Goal: Transaction & Acquisition: Purchase product/service

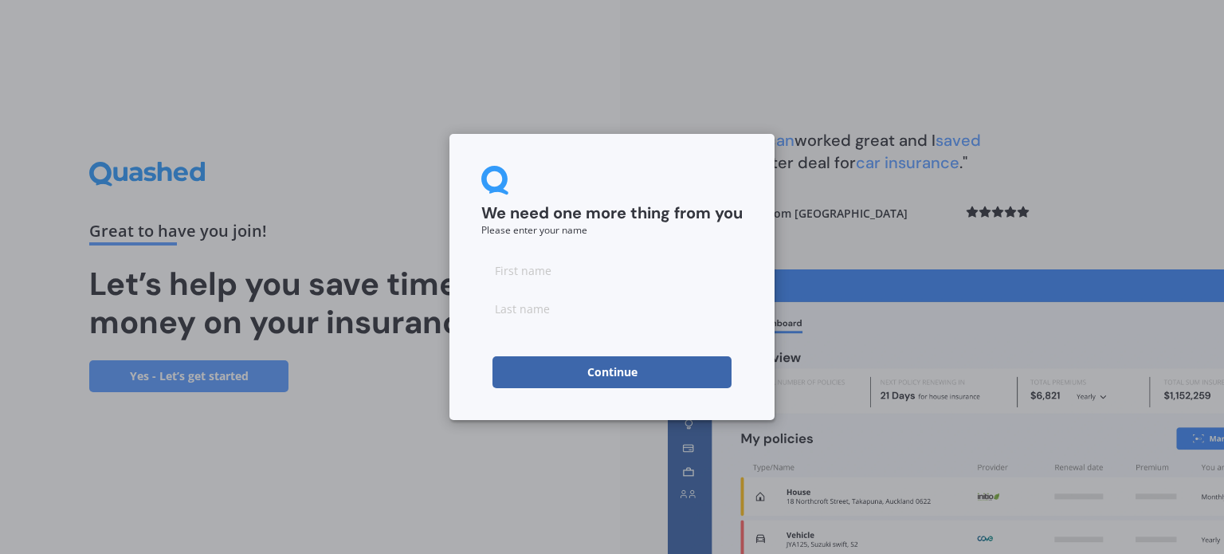
drag, startPoint x: 538, startPoint y: 272, endPoint x: 548, endPoint y: 274, distance: 10.6
click at [538, 272] on input at bounding box center [611, 270] width 261 height 32
type input "[PERSON_NAME]"
type input "Oldfield"
click at [566, 374] on button "Continue" at bounding box center [611, 372] width 239 height 32
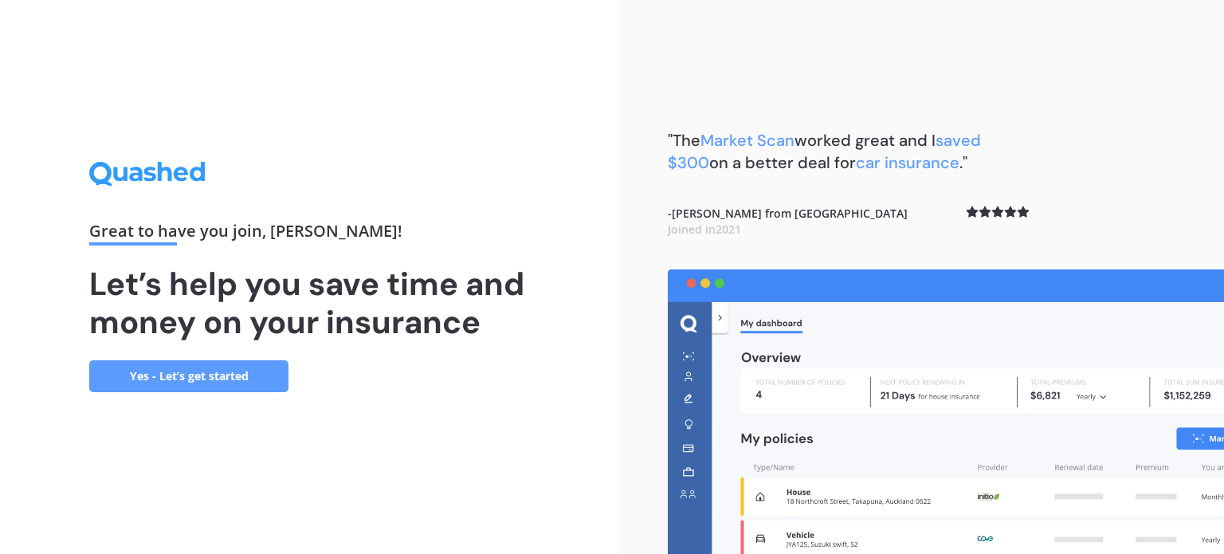
click at [199, 366] on link "Yes - Let’s get started" at bounding box center [188, 376] width 199 height 32
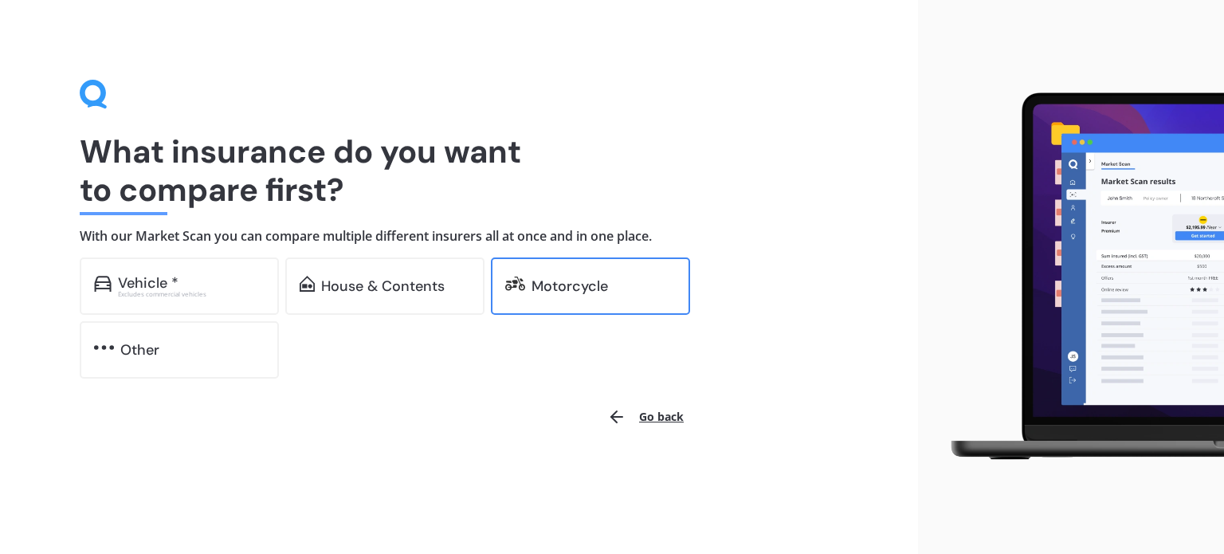
click at [559, 270] on div "Motorcycle" at bounding box center [590, 285] width 199 height 57
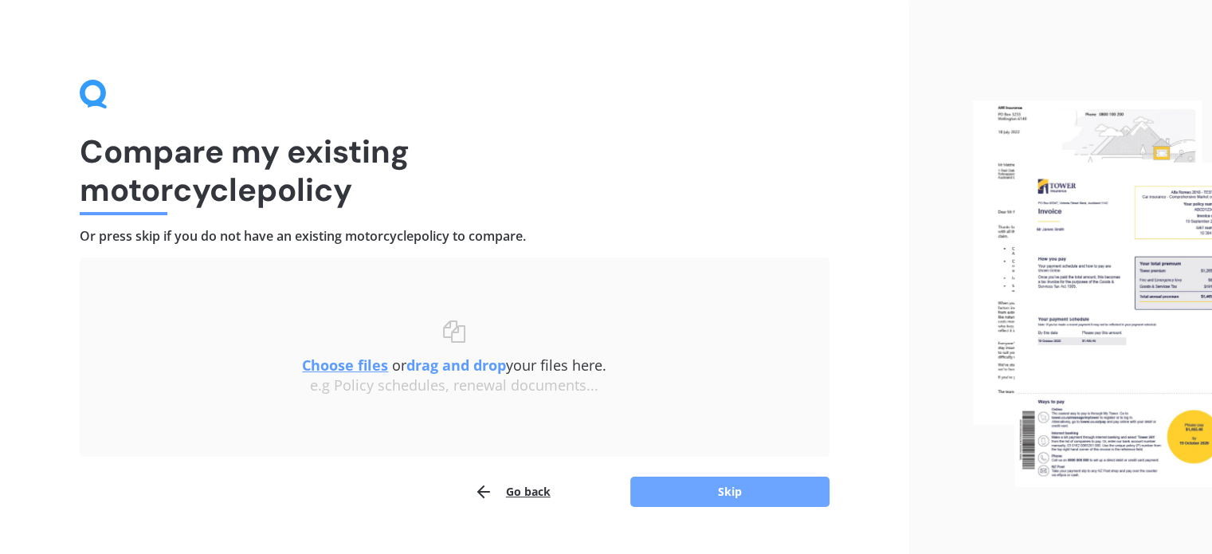
click at [705, 491] on button "Skip" at bounding box center [729, 491] width 199 height 30
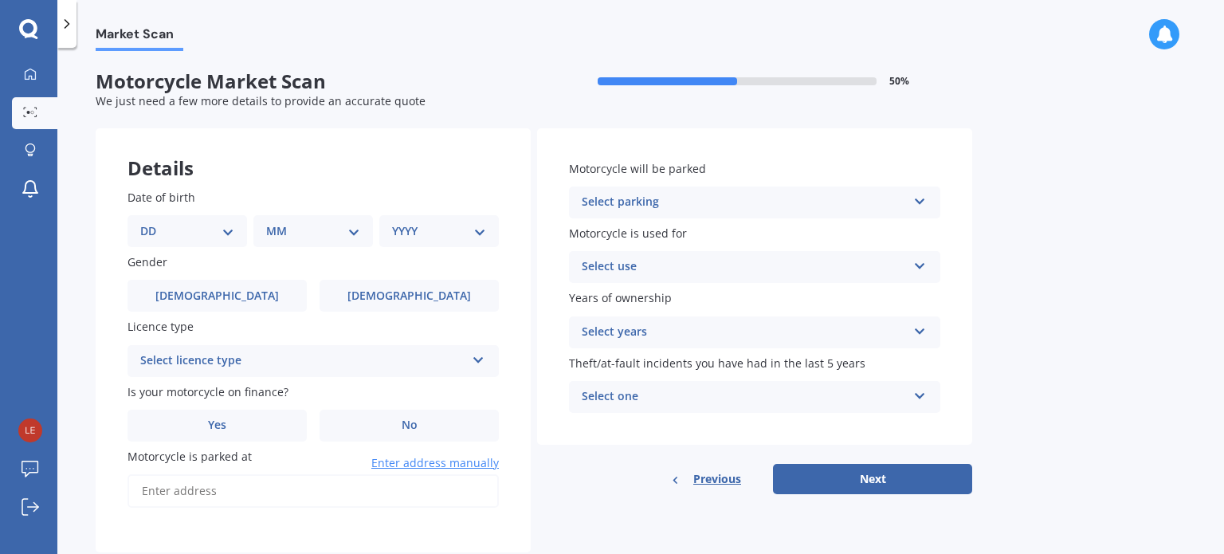
click at [198, 229] on select "DD 01 02 03 04 05 06 07 08 09 10 11 12 13 14 15 16 17 18 19 20 21 22 23 24 25 2…" at bounding box center [187, 231] width 94 height 18
select select "08"
click at [153, 222] on select "DD 01 02 03 04 05 06 07 08 09 10 11 12 13 14 15 16 17 18 19 20 21 22 23 24 25 2…" at bounding box center [187, 231] width 94 height 18
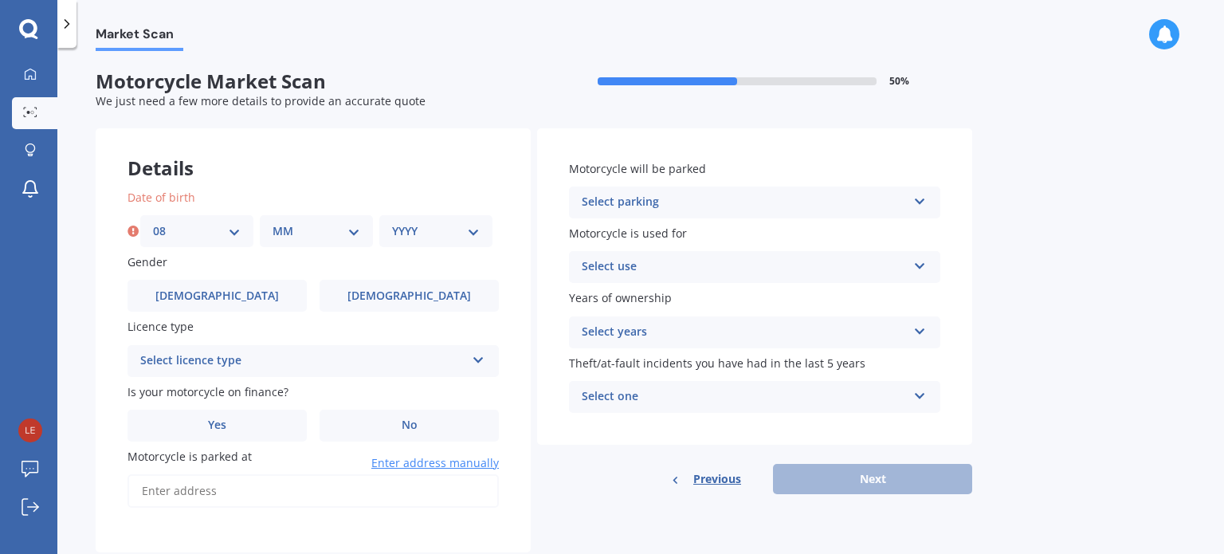
click at [300, 245] on div "MM 01 02 03 04 05 06 07 08 09 10 11 12" at bounding box center [316, 231] width 113 height 32
click at [299, 238] on select "MM 01 02 03 04 05 06 07 08 09 10 11 12" at bounding box center [316, 231] width 88 height 18
select select "07"
click at [272, 222] on select "MM 01 02 03 04 05 06 07 08 09 10 11 12" at bounding box center [316, 231] width 88 height 18
click at [424, 238] on select "YYYY 2025 2024 2023 2022 2021 2020 2019 2018 2017 2016 2015 2014 2013 2012 2011…" at bounding box center [436, 231] width 88 height 18
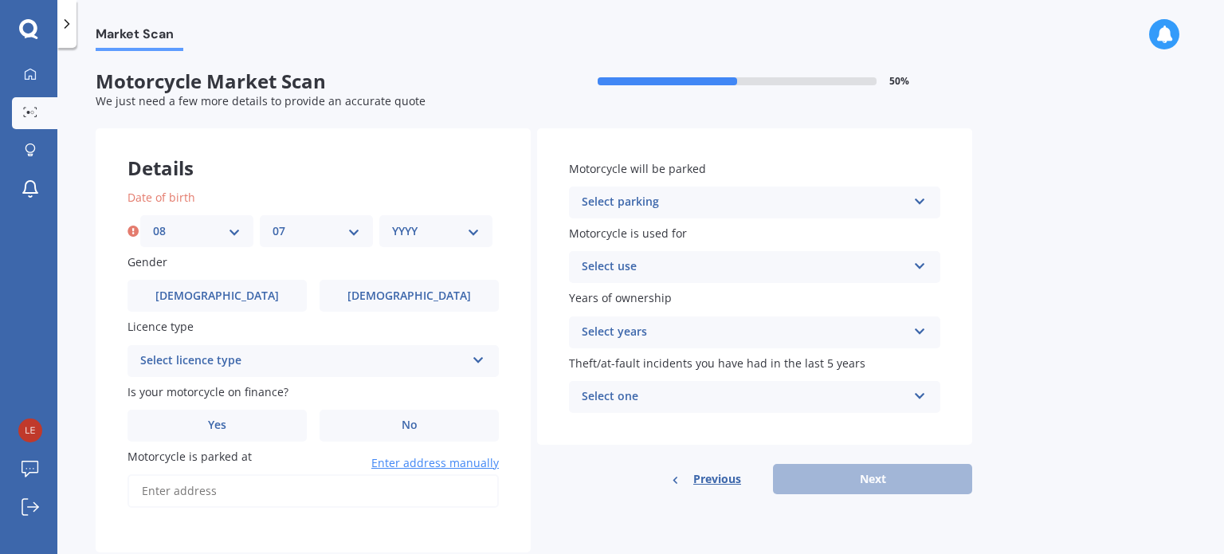
select select "1999"
click at [392, 222] on select "YYYY 2025 2024 2023 2022 2021 2020 2019 2018 2017 2016 2015 2014 2013 2012 2011…" at bounding box center [436, 231] width 88 height 18
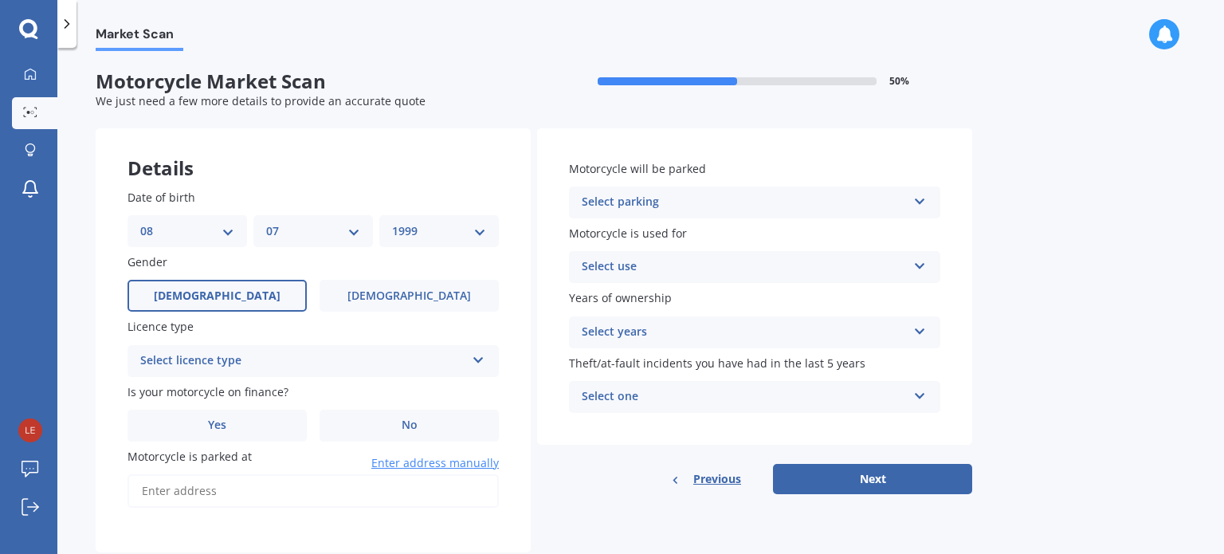
click at [246, 299] on label "[DEMOGRAPHIC_DATA]" at bounding box center [216, 296] width 179 height 32
click at [0, 0] on input "[DEMOGRAPHIC_DATA]" at bounding box center [0, 0] width 0 height 0
click at [277, 359] on div "Select licence type" at bounding box center [302, 360] width 325 height 19
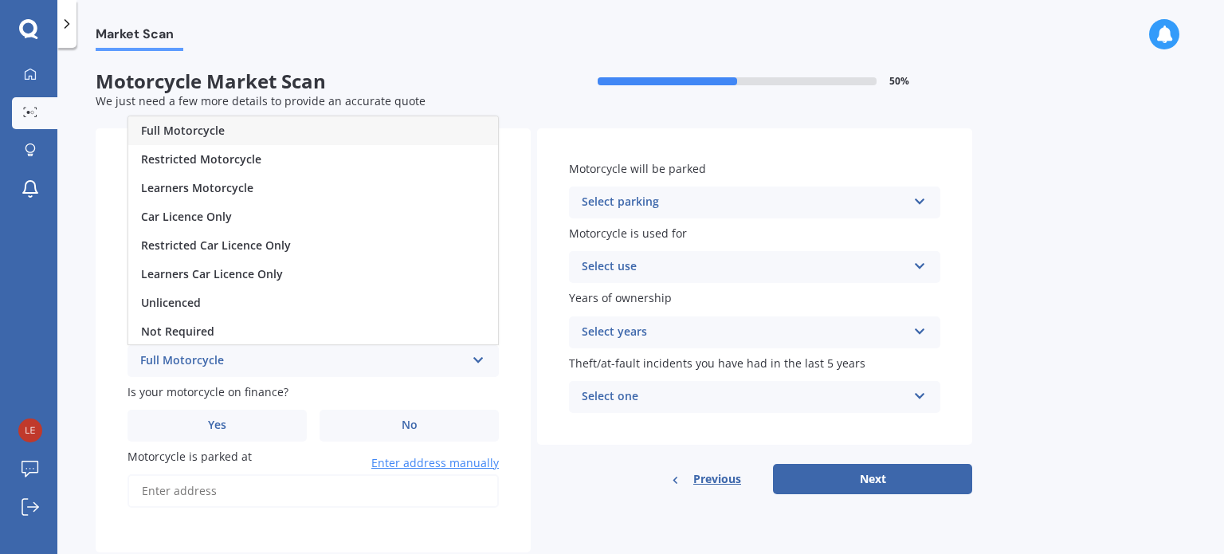
click at [248, 130] on div "Full Motorcycle" at bounding box center [313, 130] width 370 height 29
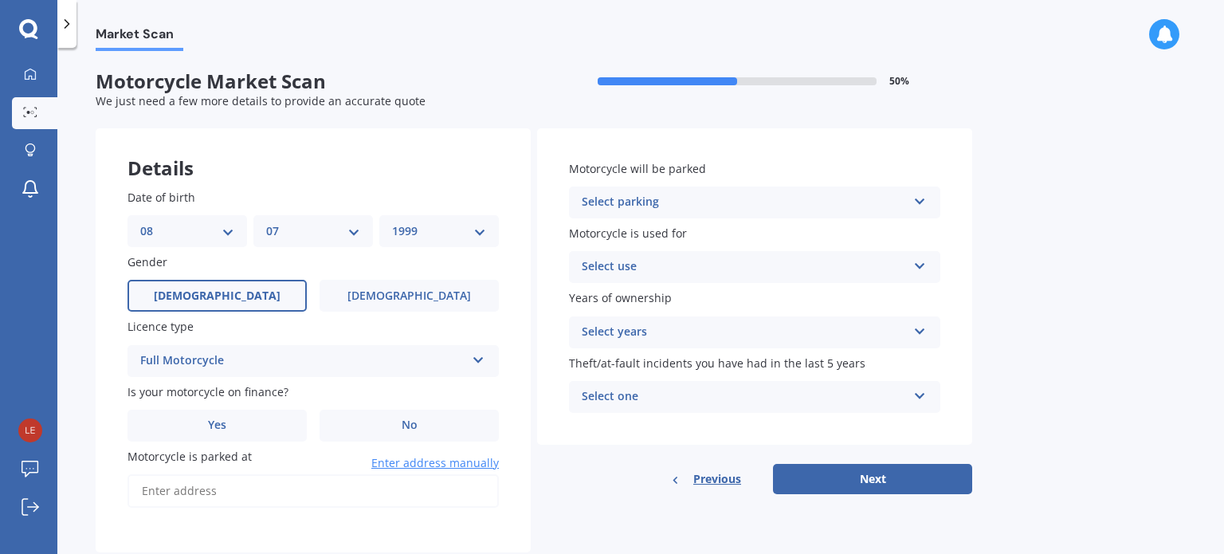
scroll to position [40, 0]
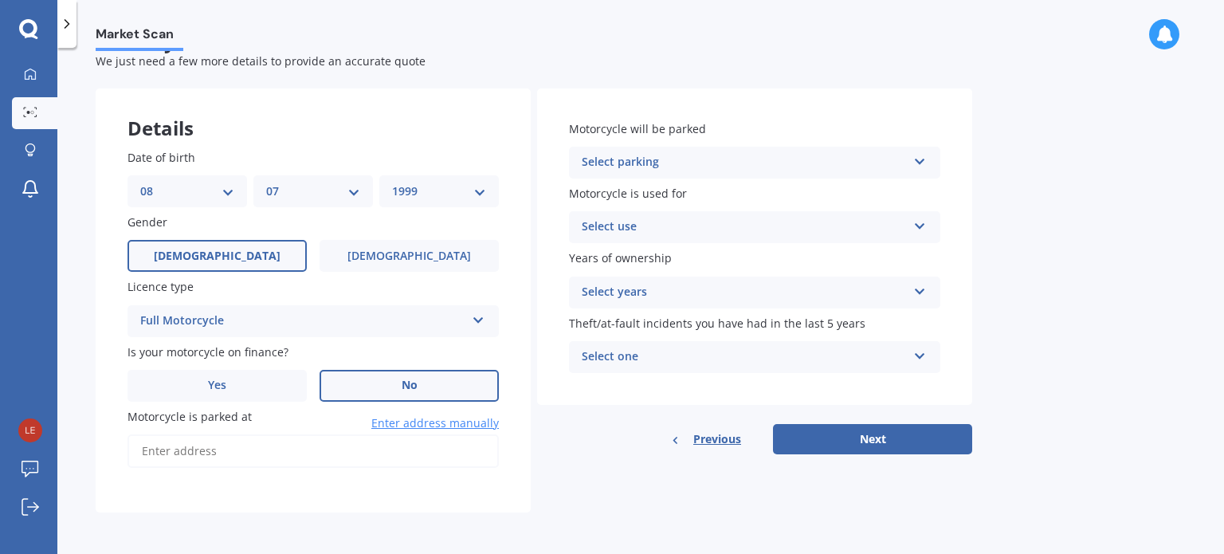
click at [378, 382] on label "No" at bounding box center [408, 386] width 179 height 32
click at [0, 0] on input "No" at bounding box center [0, 0] width 0 height 0
click at [227, 445] on input "Motorcycle is parked at" at bounding box center [312, 450] width 371 height 33
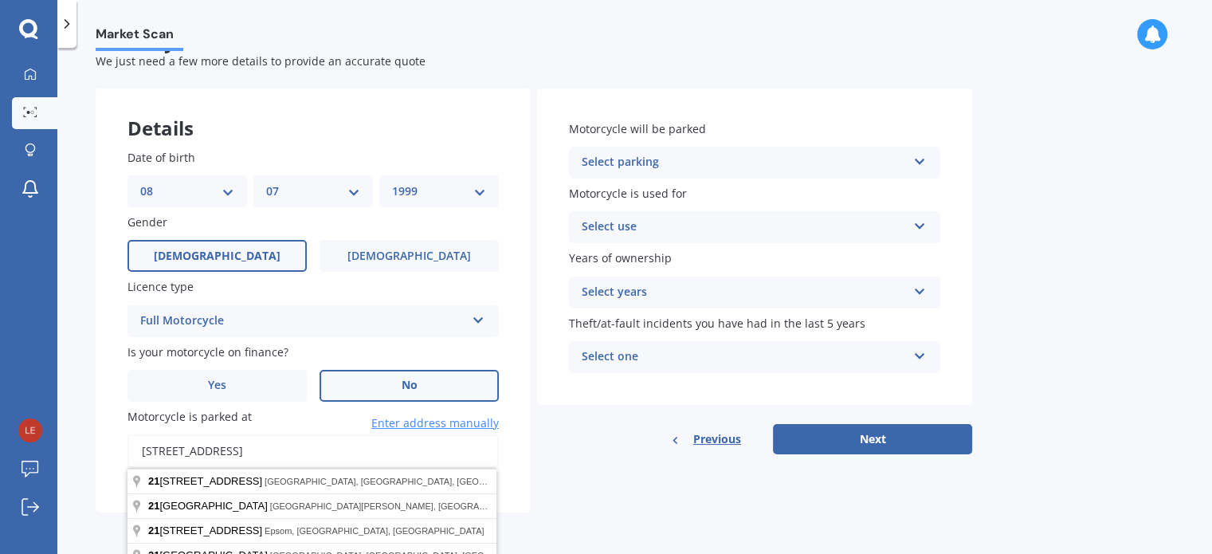
click at [398, 452] on input "[STREET_ADDRESS]" at bounding box center [312, 450] width 371 height 33
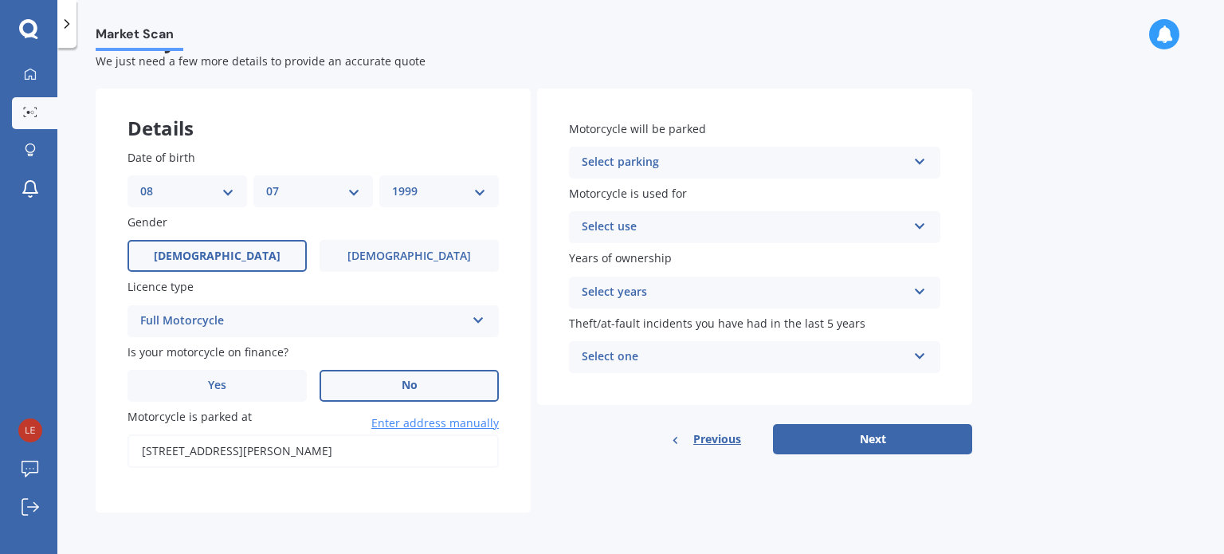
type input "[STREET_ADDRESS][PERSON_NAME]"
click at [691, 165] on div "Select parking" at bounding box center [744, 162] width 325 height 19
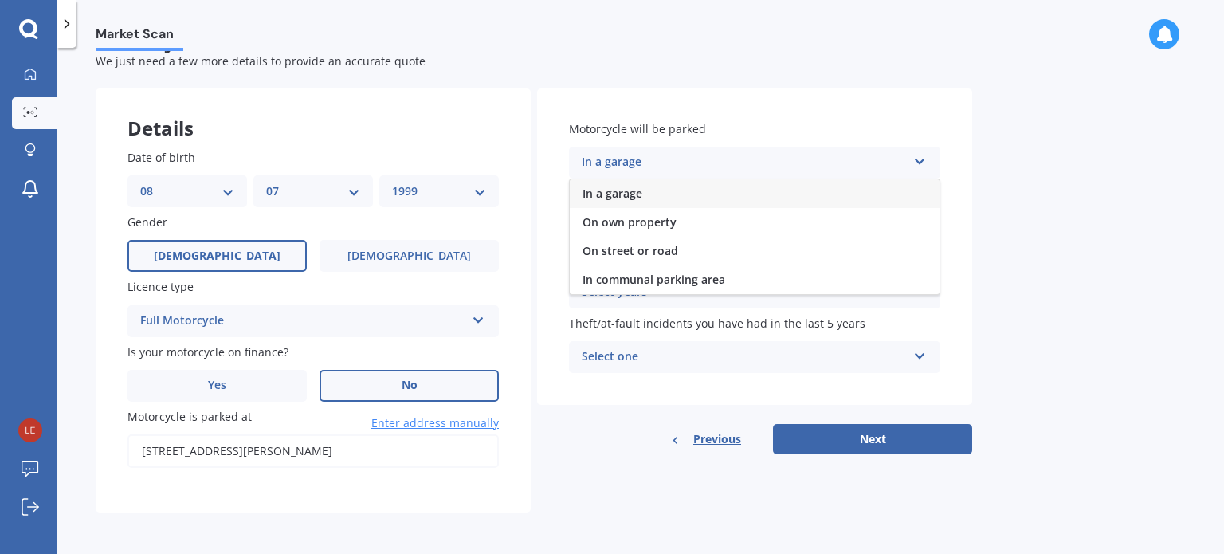
click at [656, 198] on div "In a garage" at bounding box center [755, 193] width 370 height 29
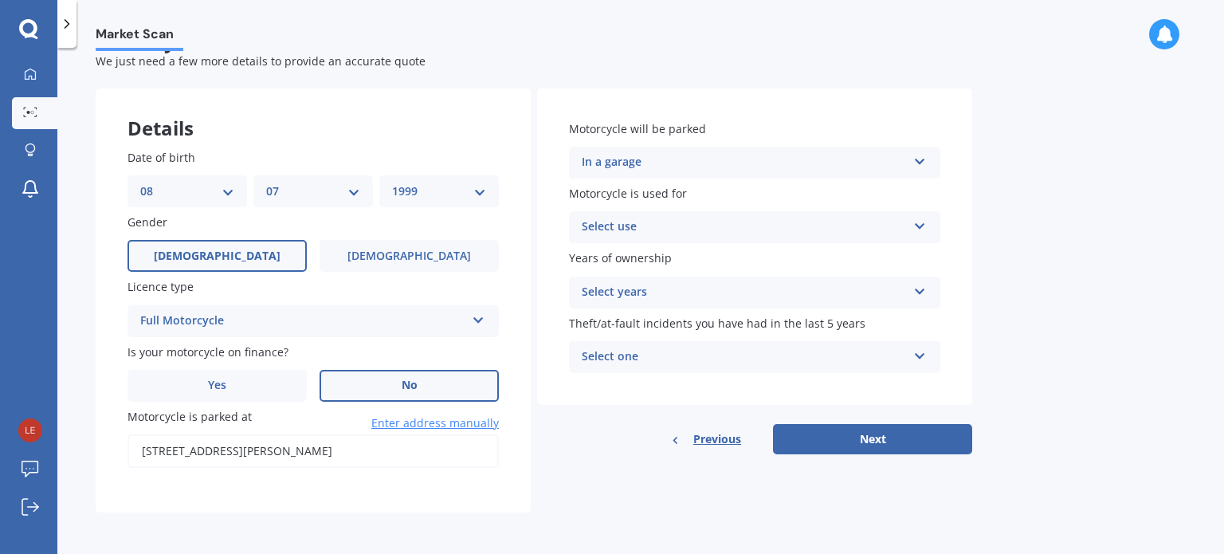
click at [646, 225] on div "Select use" at bounding box center [744, 226] width 325 height 19
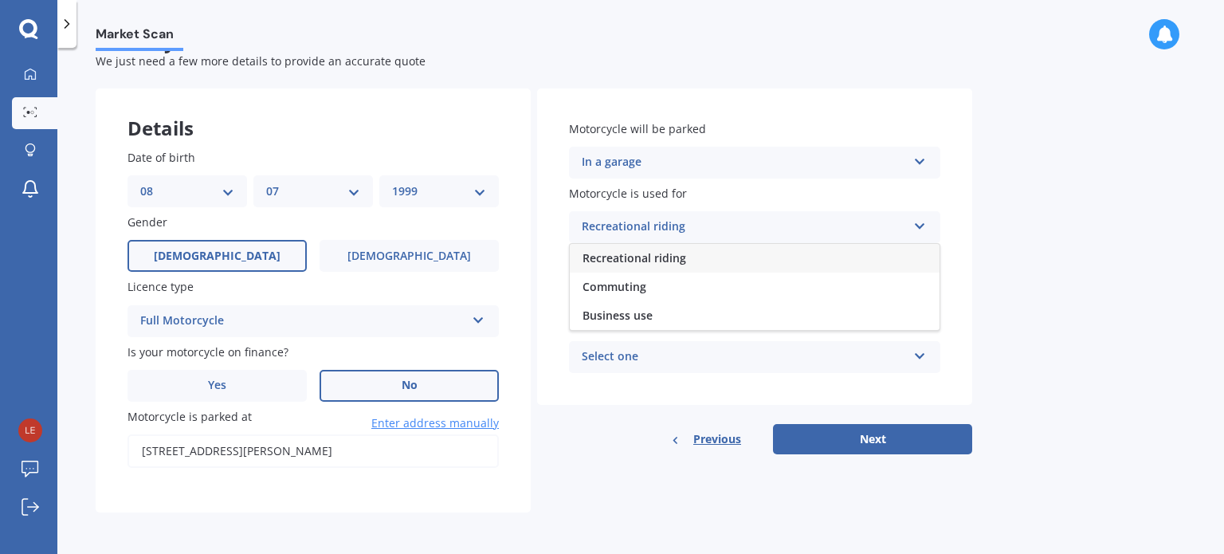
click at [651, 257] on span "Recreational riding" at bounding box center [634, 257] width 104 height 15
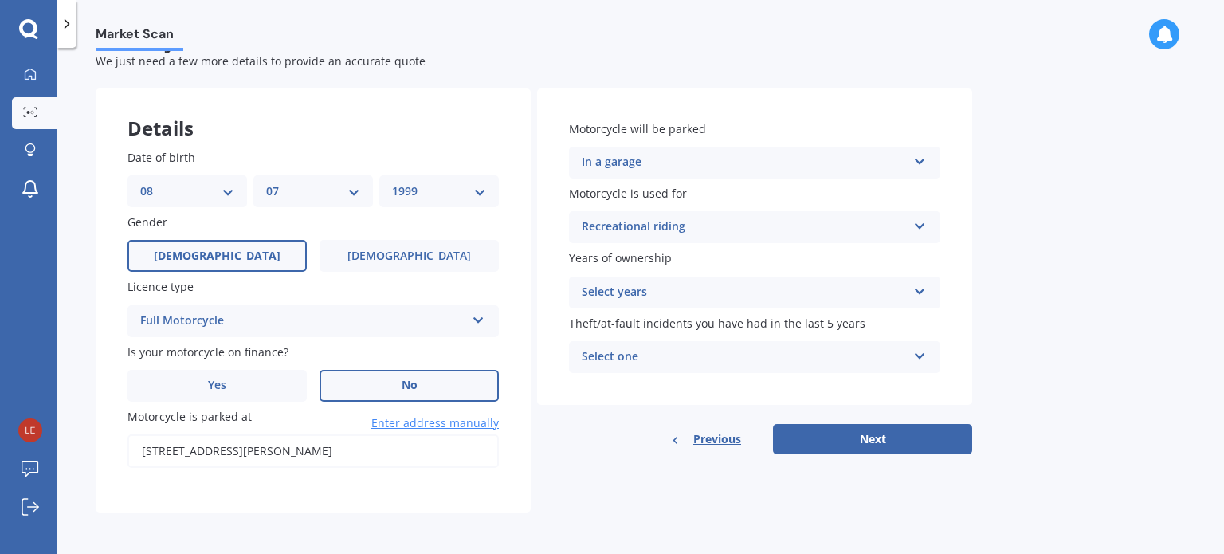
click at [658, 289] on div "Select years" at bounding box center [744, 292] width 325 height 19
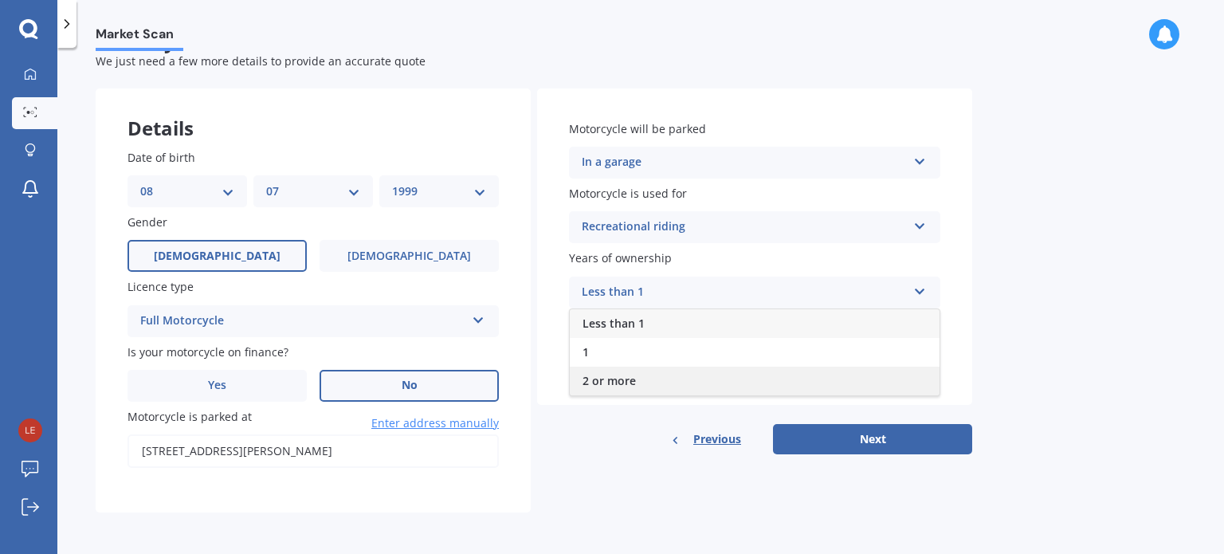
click at [634, 380] on span "2 or more" at bounding box center [608, 380] width 53 height 15
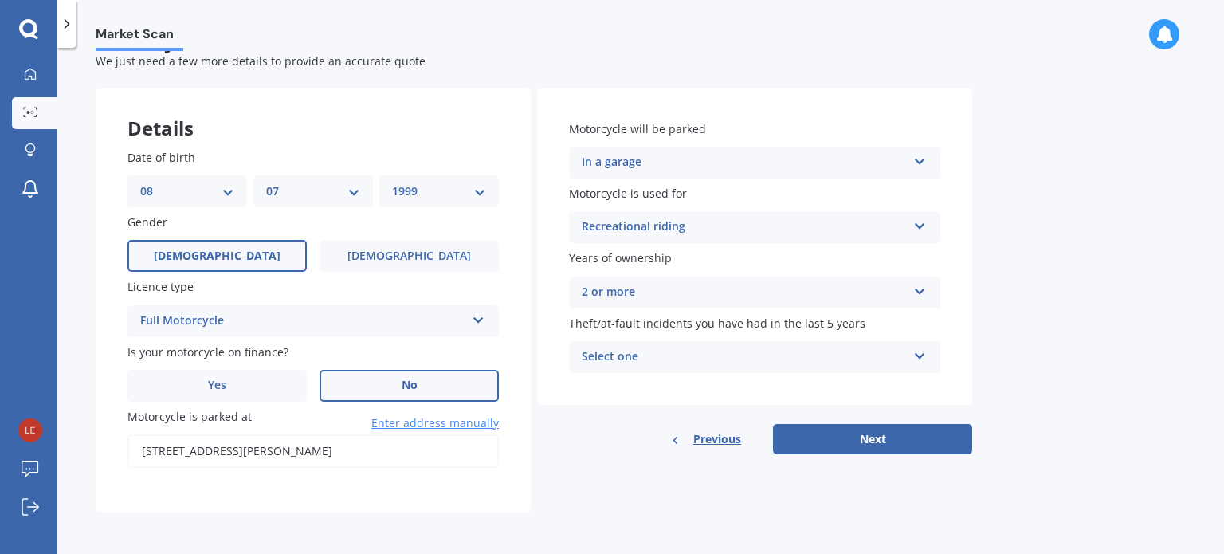
click at [672, 351] on div "Select one" at bounding box center [744, 356] width 325 height 19
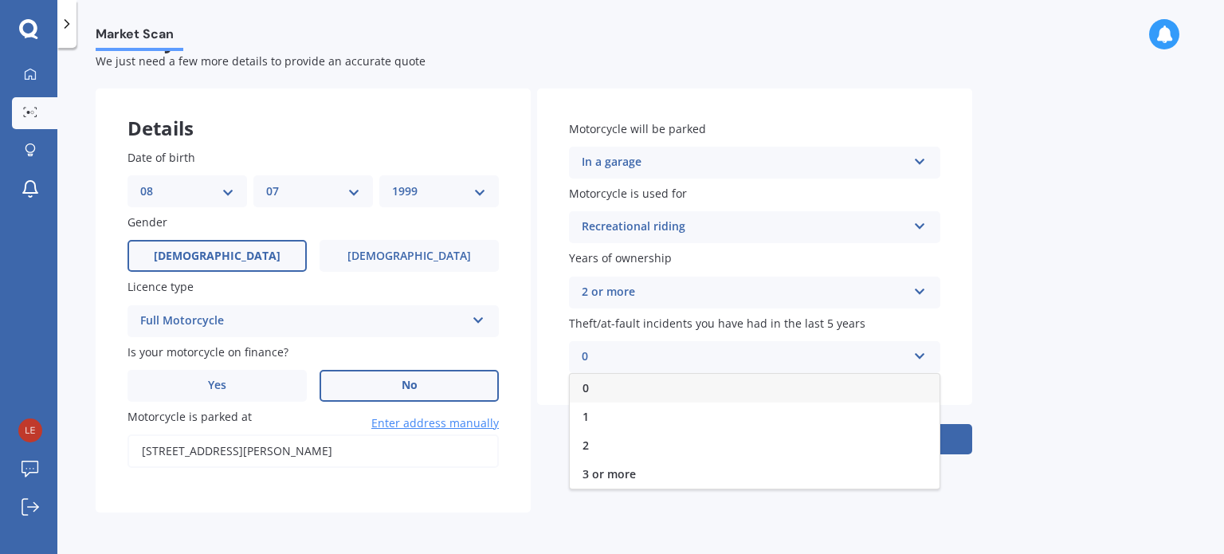
click at [622, 390] on div "0" at bounding box center [755, 388] width 370 height 29
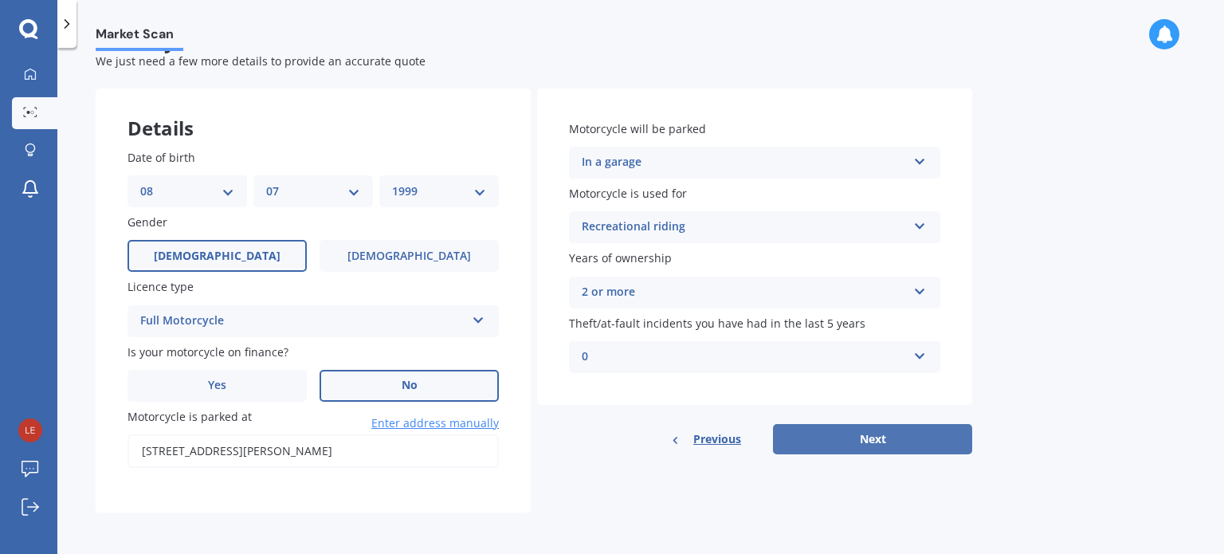
click at [832, 439] on button "Next" at bounding box center [872, 439] width 199 height 30
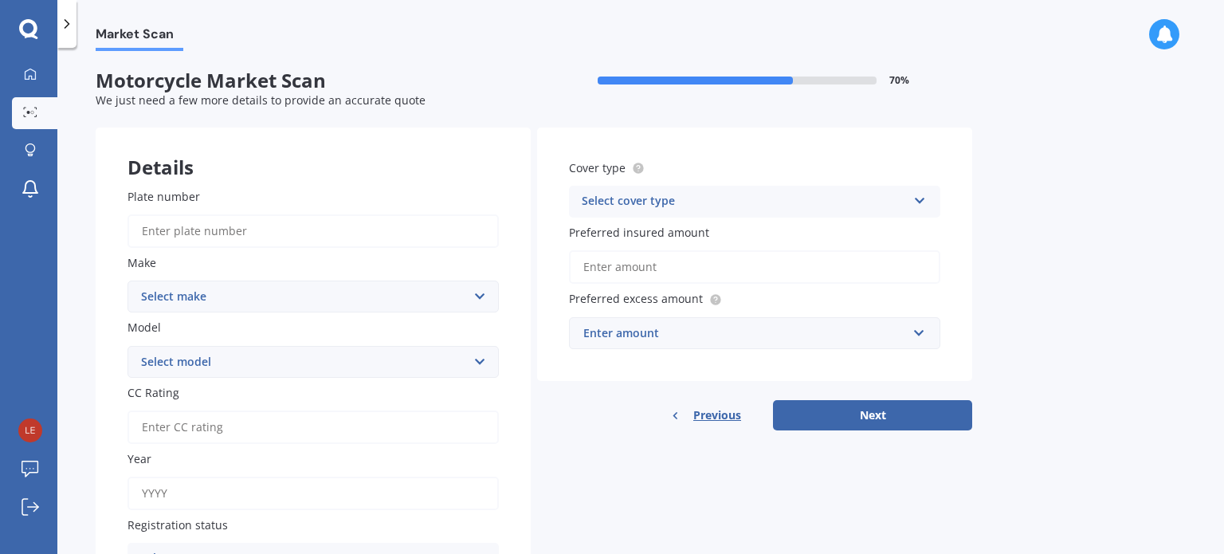
scroll to position [0, 0]
click at [229, 232] on input "Plate number" at bounding box center [312, 231] width 371 height 33
type input "C6TSZ"
click at [232, 282] on select "Select make Ace Adly Aeon AJP American Iron Horse Aprilia Arrow Baotian [PERSON…" at bounding box center [312, 297] width 371 height 32
select select "Harley Davidson"
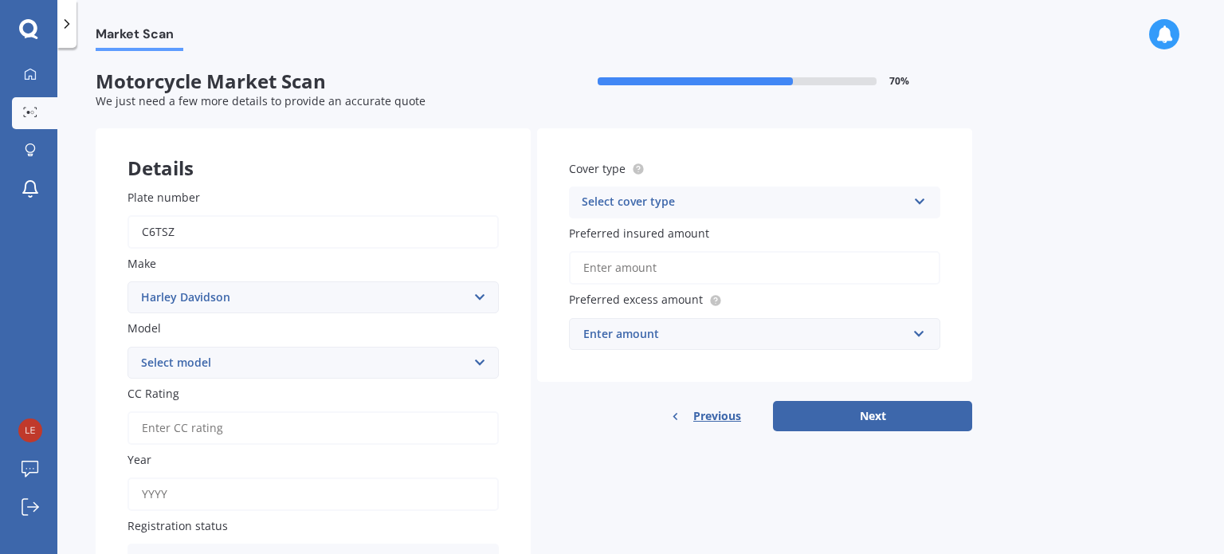
click at [127, 281] on select "Select make Ace Adly Aeon AJP American Iron Horse Aprilia Arrow Baotian [PERSON…" at bounding box center [312, 297] width 371 height 32
click at [193, 353] on select "Select model" at bounding box center [312, 363] width 371 height 32
select select "Night Rod Special"
click at [127, 347] on select "Select model Breakout CVO Breakout CVO Fat [PERSON_NAME] CVO Limited CVO Pro St…" at bounding box center [312, 363] width 371 height 32
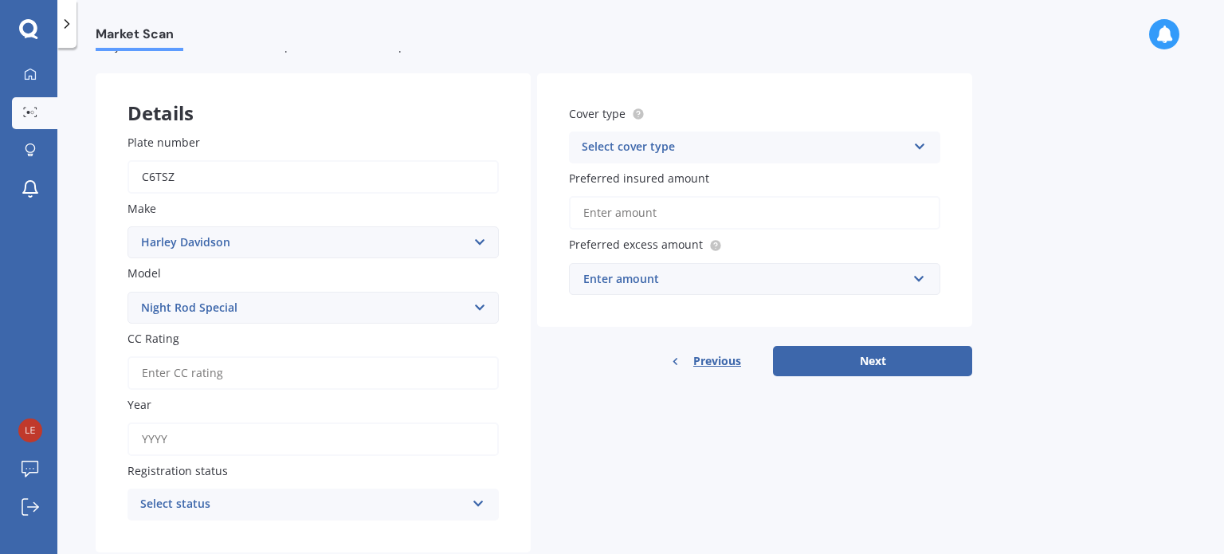
scroll to position [80, 0]
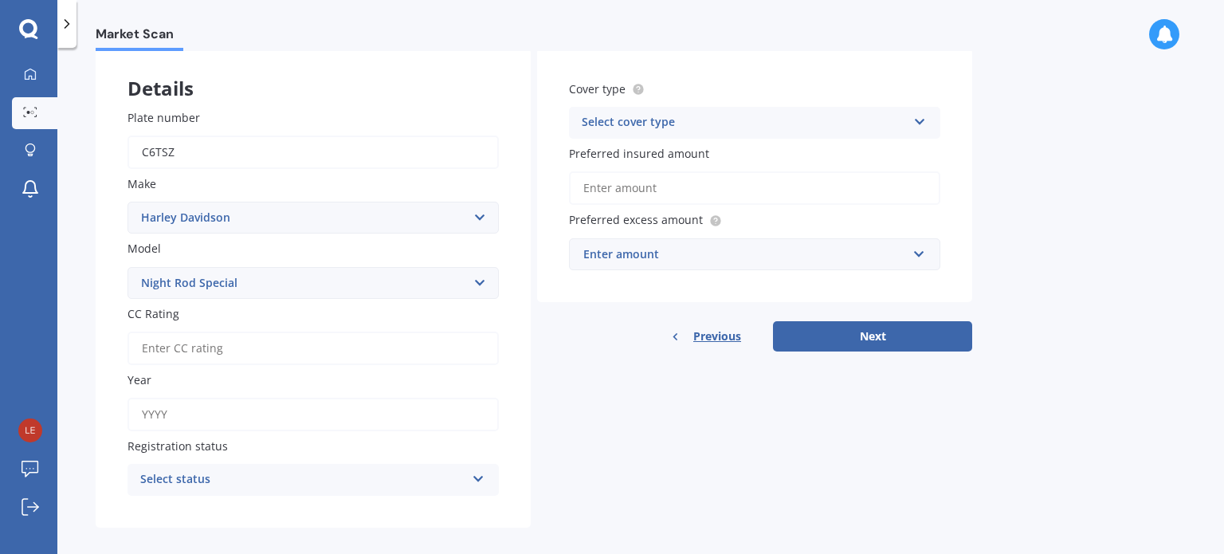
click at [240, 335] on input "CC Rating" at bounding box center [312, 347] width 371 height 33
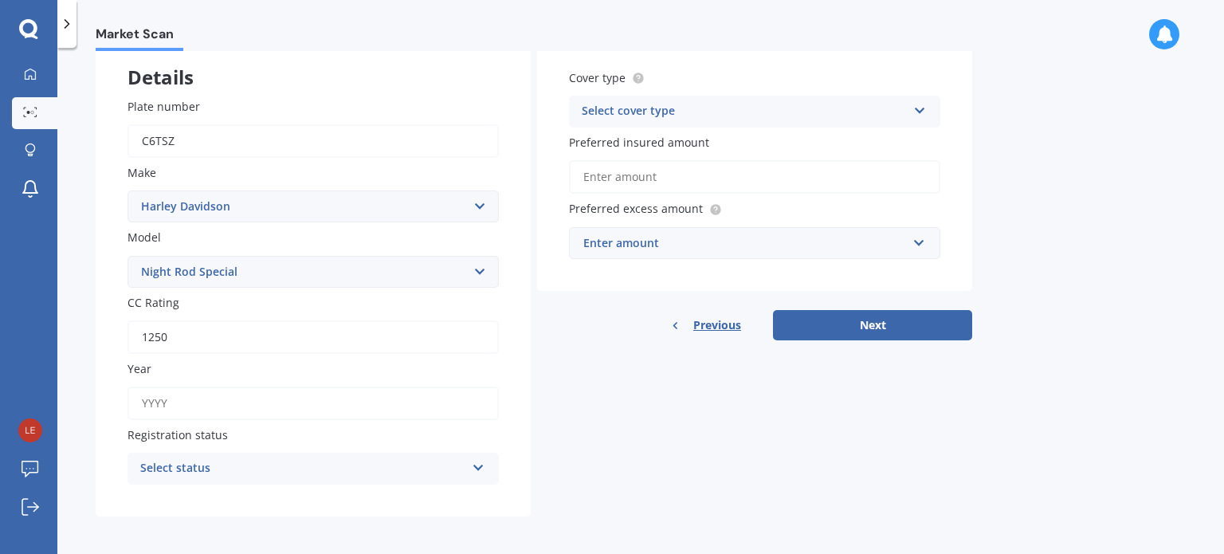
scroll to position [93, 0]
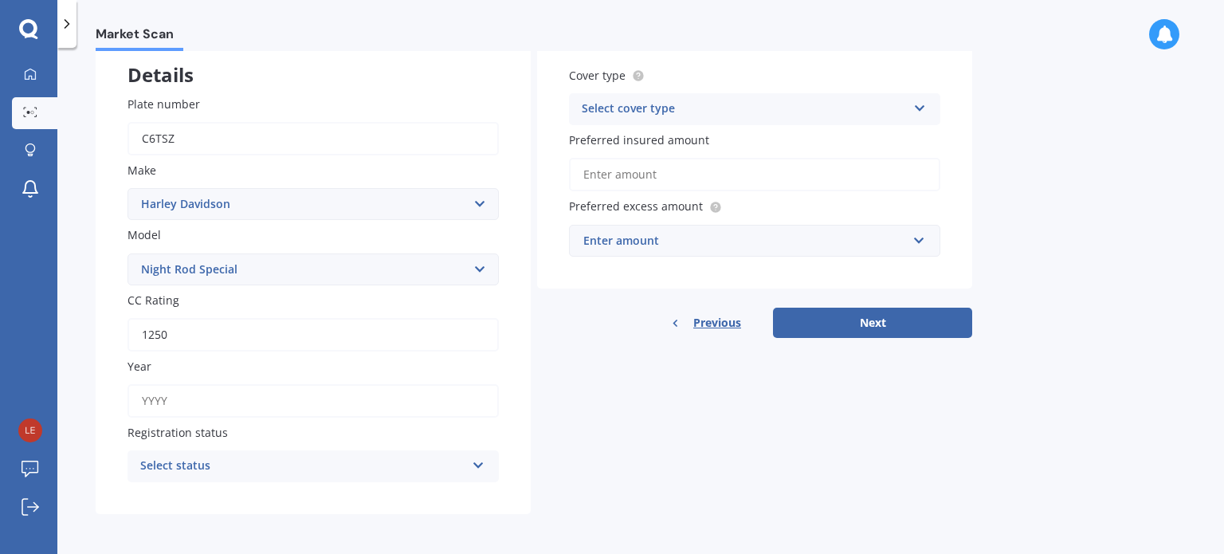
type input "1250"
click at [189, 408] on input "Year" at bounding box center [312, 400] width 371 height 33
type input "2016"
click at [217, 467] on div "Select status" at bounding box center [302, 465] width 325 height 19
click at [196, 374] on span "Road registered" at bounding box center [184, 377] width 87 height 15
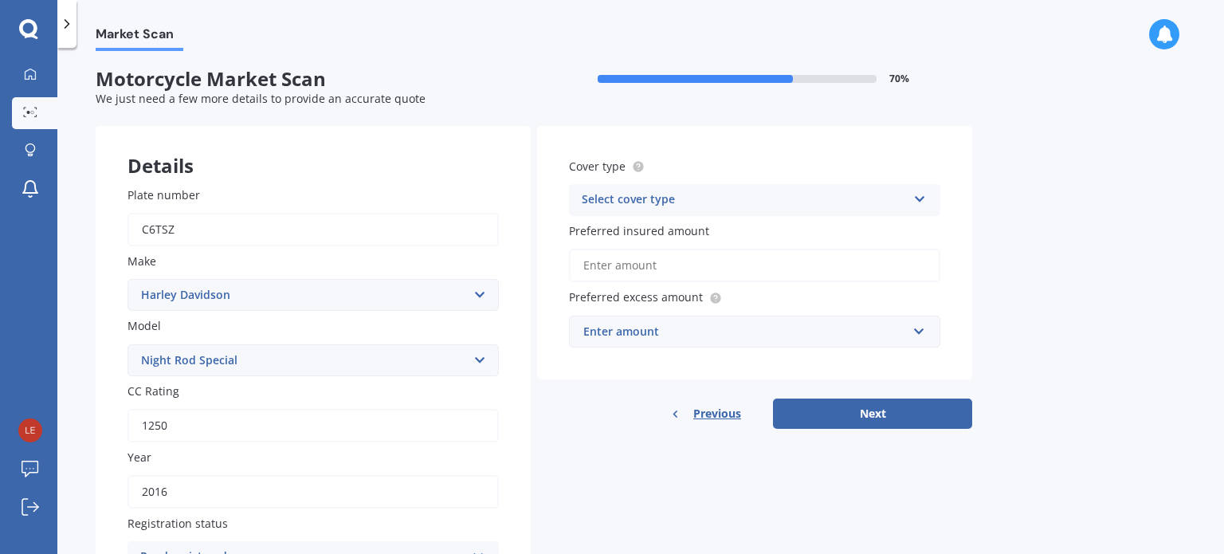
scroll to position [0, 0]
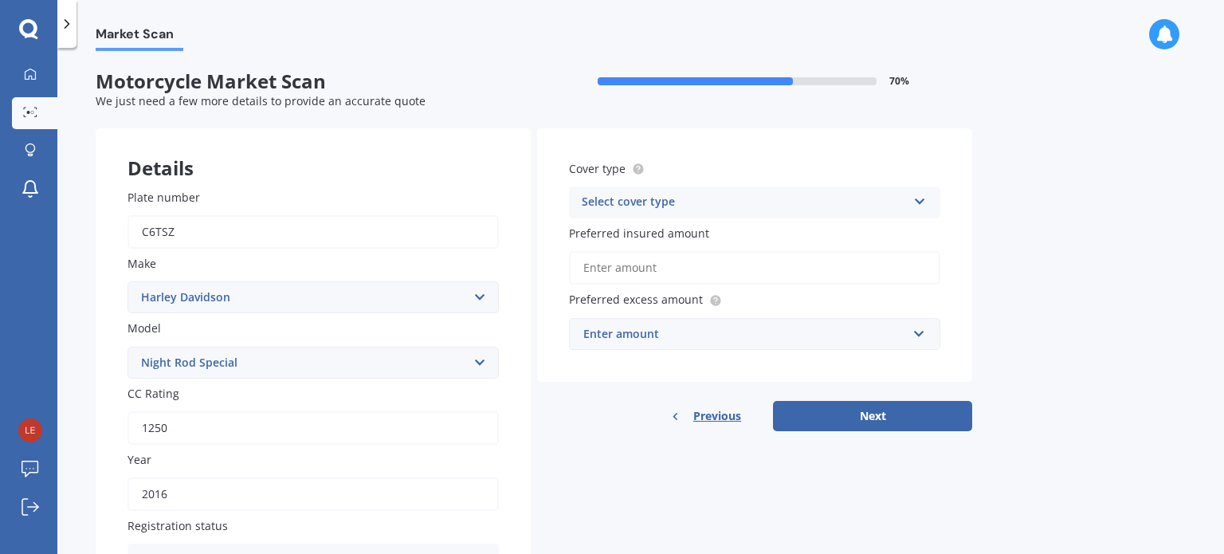
click at [679, 208] on div "Select cover type" at bounding box center [744, 202] width 325 height 19
click at [644, 237] on span "Comprehensive" at bounding box center [624, 232] width 84 height 15
click at [667, 263] on input "Preferred insured amount" at bounding box center [754, 267] width 371 height 33
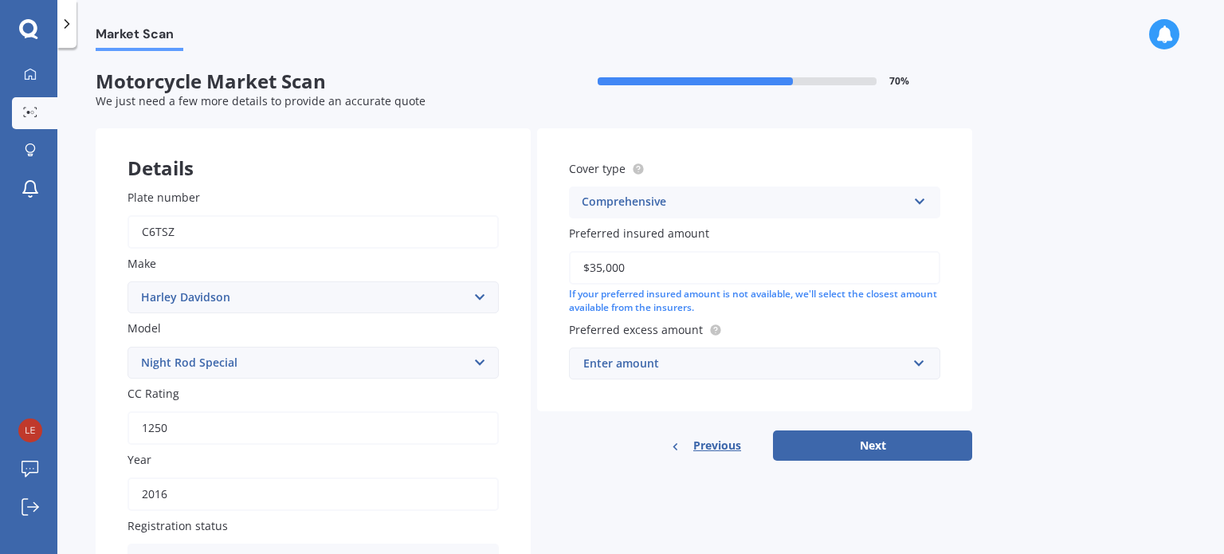
type input "$35,000"
click at [668, 357] on div "Enter amount" at bounding box center [744, 363] width 323 height 18
drag, startPoint x: 679, startPoint y: 464, endPoint x: 582, endPoint y: 461, distance: 97.2
click at [676, 464] on div "Details Plate number C6TSZ Make Select make Ace Adly Aeon AJP American Iron Hor…" at bounding box center [534, 368] width 876 height 480
click at [631, 366] on div "$100" at bounding box center [744, 363] width 323 height 18
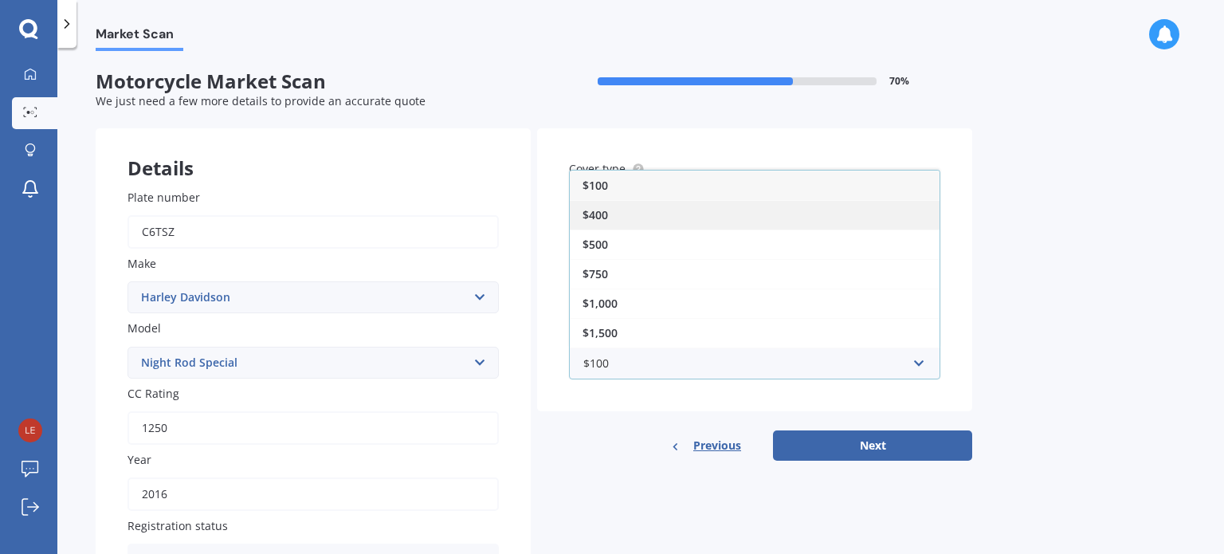
click at [622, 215] on div "$400" at bounding box center [755, 214] width 370 height 29
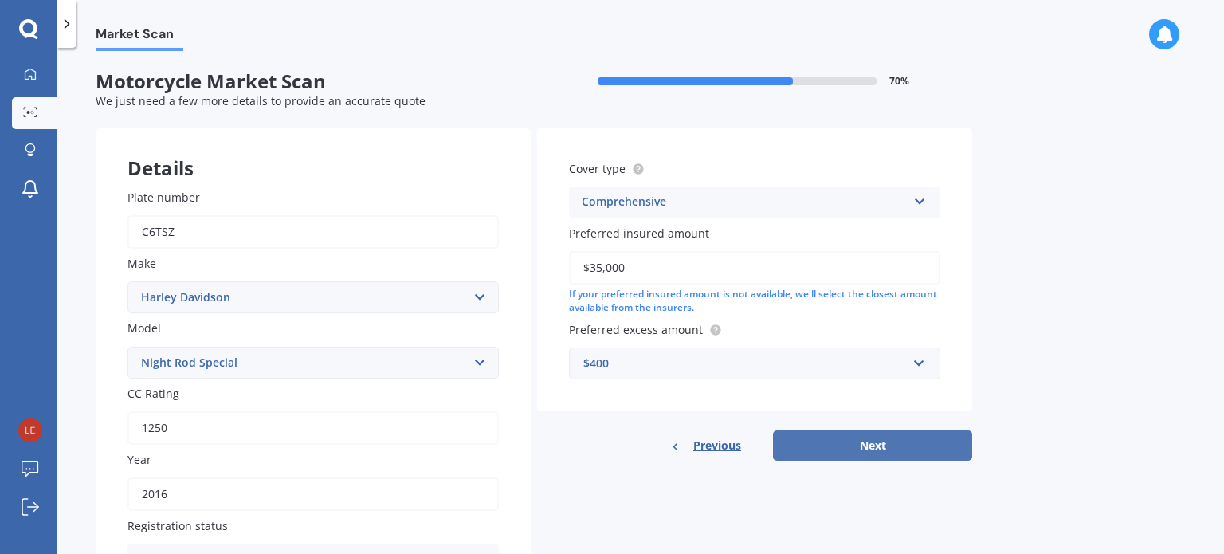
click at [832, 437] on button "Next" at bounding box center [872, 445] width 199 height 30
select select "08"
select select "07"
select select "1999"
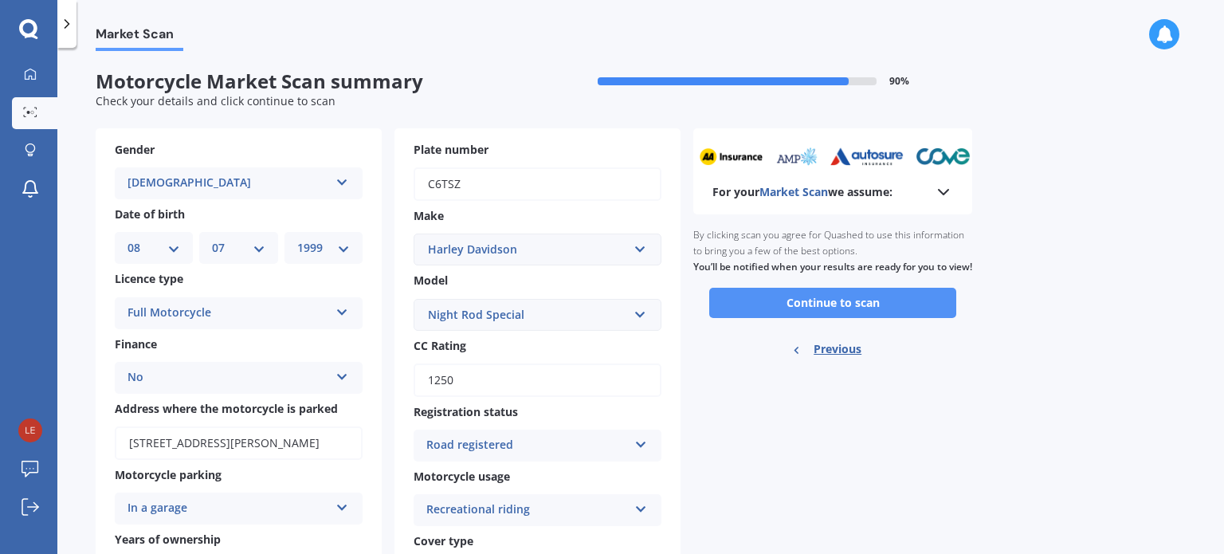
click at [810, 318] on button "Continue to scan" at bounding box center [832, 303] width 247 height 30
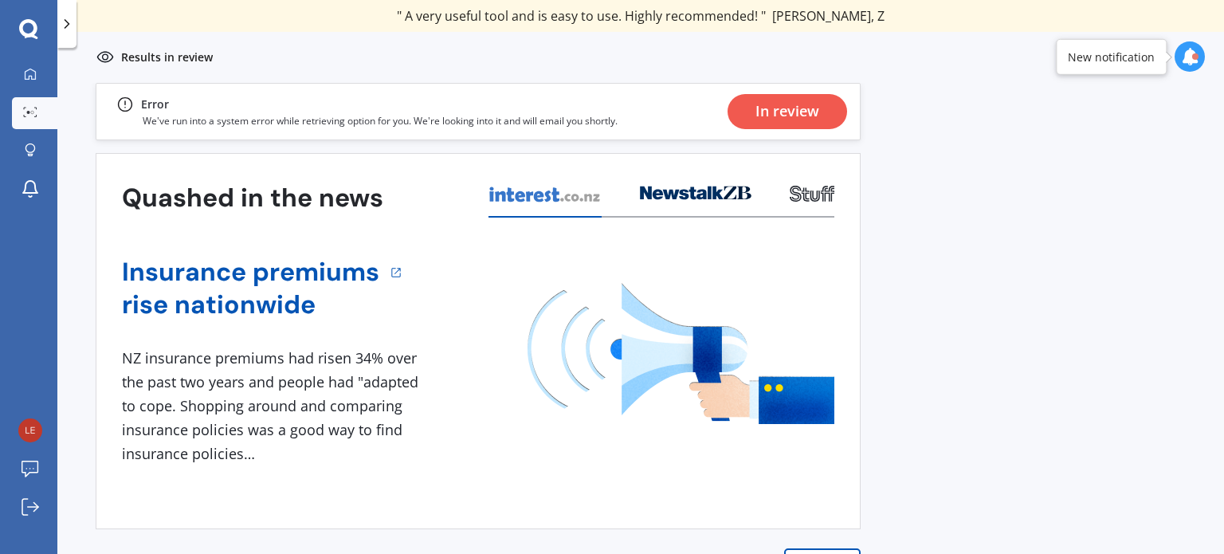
scroll to position [22, 0]
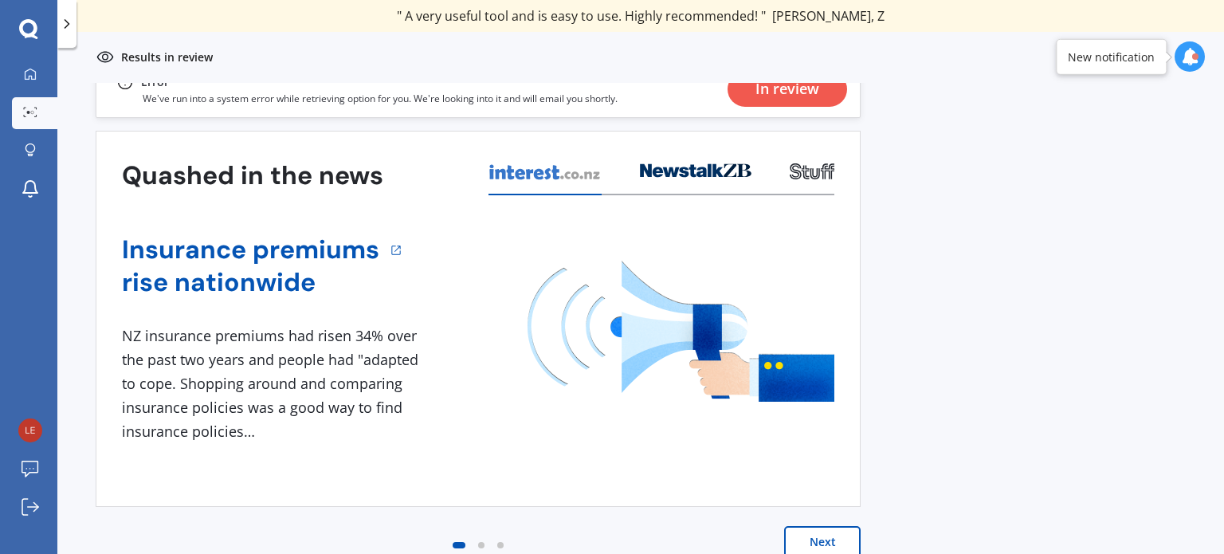
click at [805, 535] on button "Next" at bounding box center [822, 542] width 76 height 32
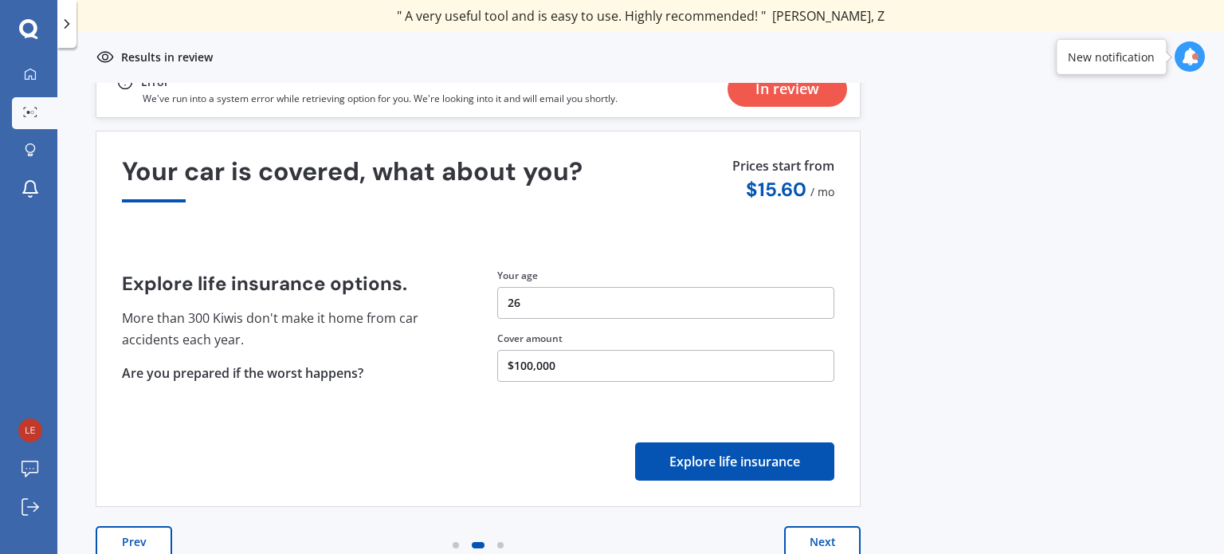
scroll to position [0, 0]
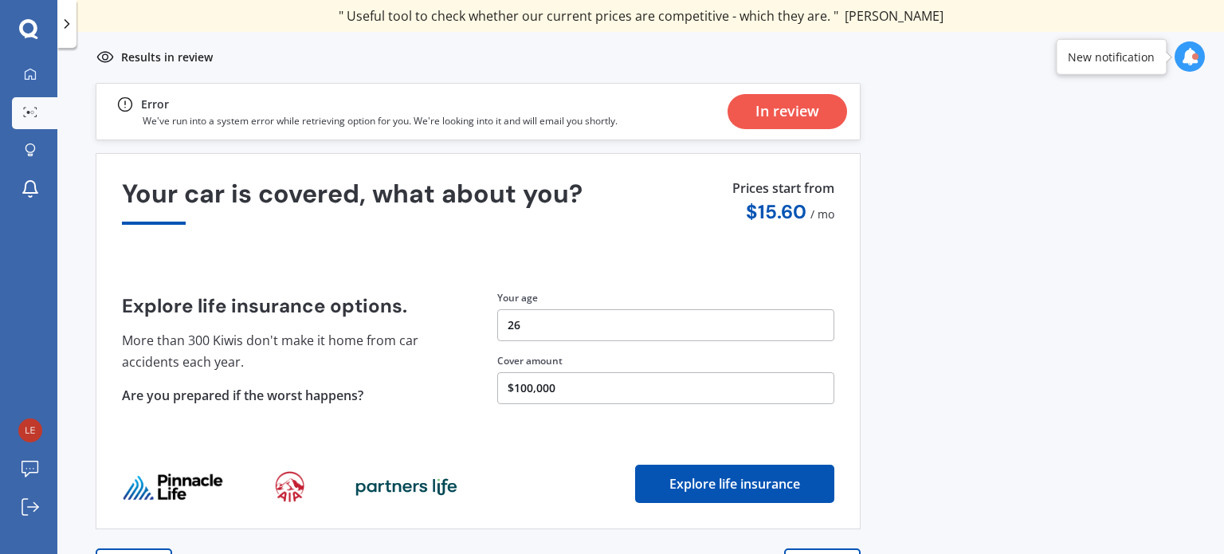
click at [803, 108] on div "In review" at bounding box center [787, 111] width 64 height 35
